Goal: Check status: Check status

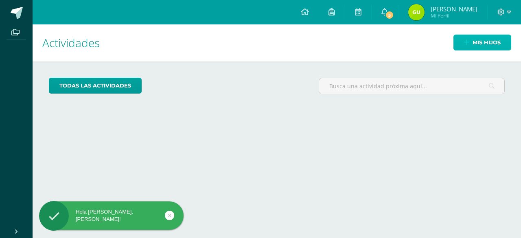
click at [469, 44] on icon at bounding box center [466, 42] width 5 height 7
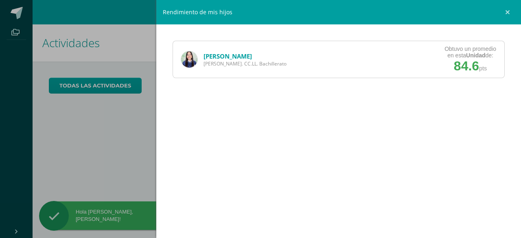
click at [230, 55] on link "Gabriela Mazariegos" at bounding box center [228, 56] width 48 height 8
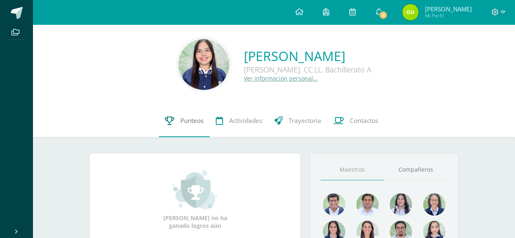
click at [204, 116] on link "Punteos" at bounding box center [184, 121] width 51 height 33
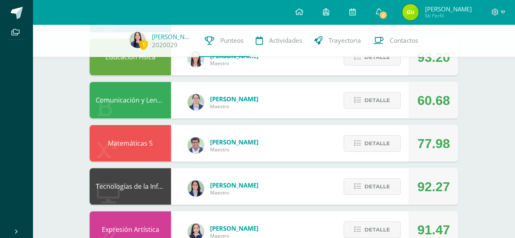
scroll to position [218, 0]
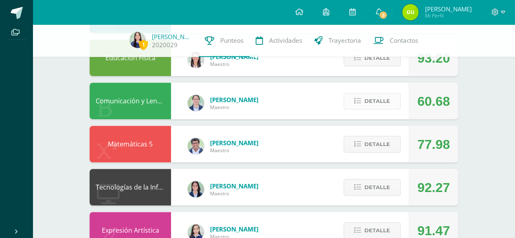
click at [387, 103] on span "Detalle" at bounding box center [377, 101] width 26 height 15
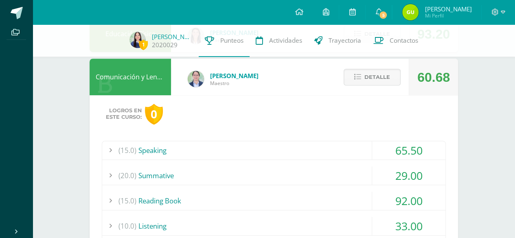
scroll to position [248, 0]
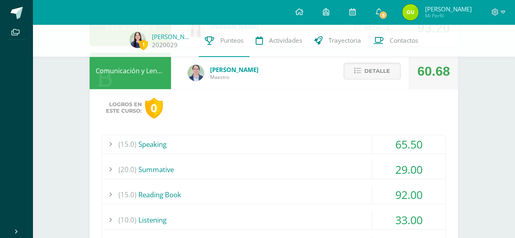
click at [331, 169] on div "(20.0) Summative" at bounding box center [273, 169] width 343 height 18
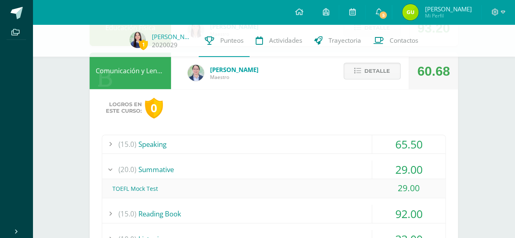
click at [331, 169] on div "(20.0) Summative" at bounding box center [273, 169] width 343 height 18
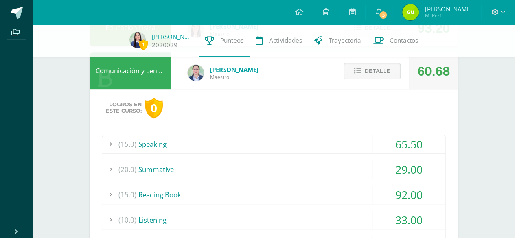
click at [382, 67] on span "Detalle" at bounding box center [377, 71] width 26 height 15
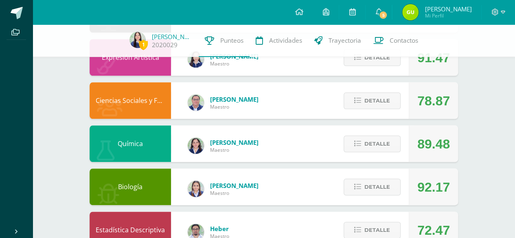
scroll to position [397, 0]
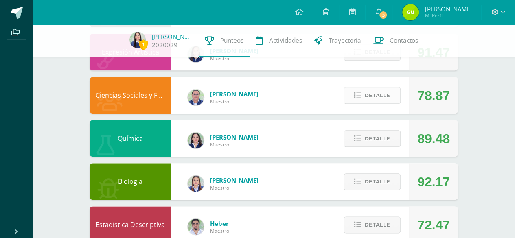
click at [371, 95] on span "Detalle" at bounding box center [377, 95] width 26 height 15
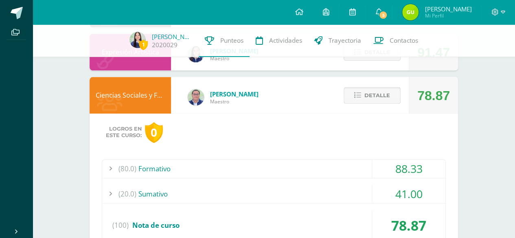
click at [371, 95] on span "Detalle" at bounding box center [377, 95] width 26 height 15
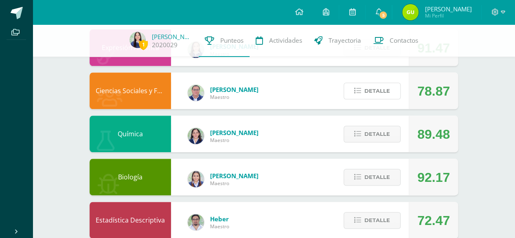
scroll to position [422, 0]
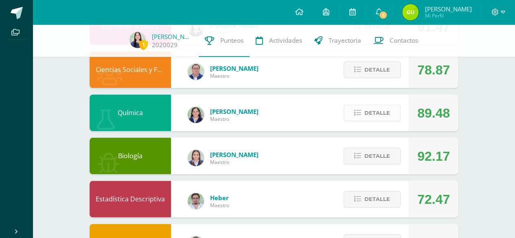
click at [388, 118] on span "Detalle" at bounding box center [377, 112] width 26 height 15
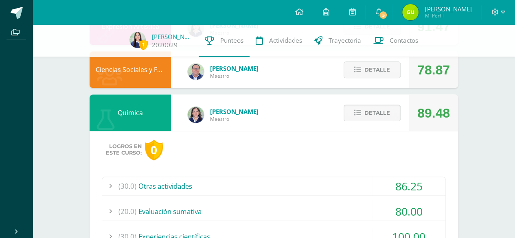
click at [375, 110] on span "Detalle" at bounding box center [377, 112] width 26 height 15
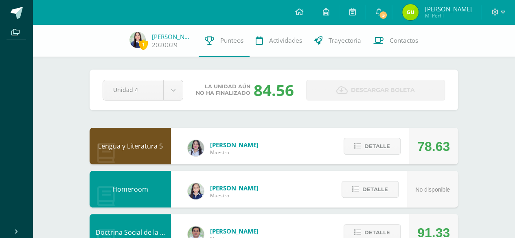
scroll to position [0, 0]
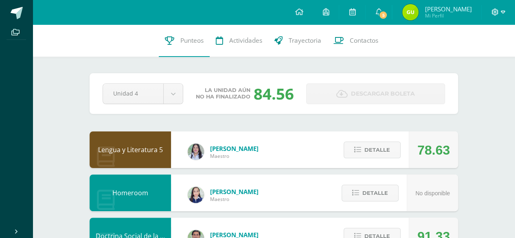
click at [503, 12] on icon at bounding box center [503, 12] width 4 height 7
click at [470, 57] on span "Cerrar sesión" at bounding box center [477, 56] width 37 height 8
